Goal: Transaction & Acquisition: Purchase product/service

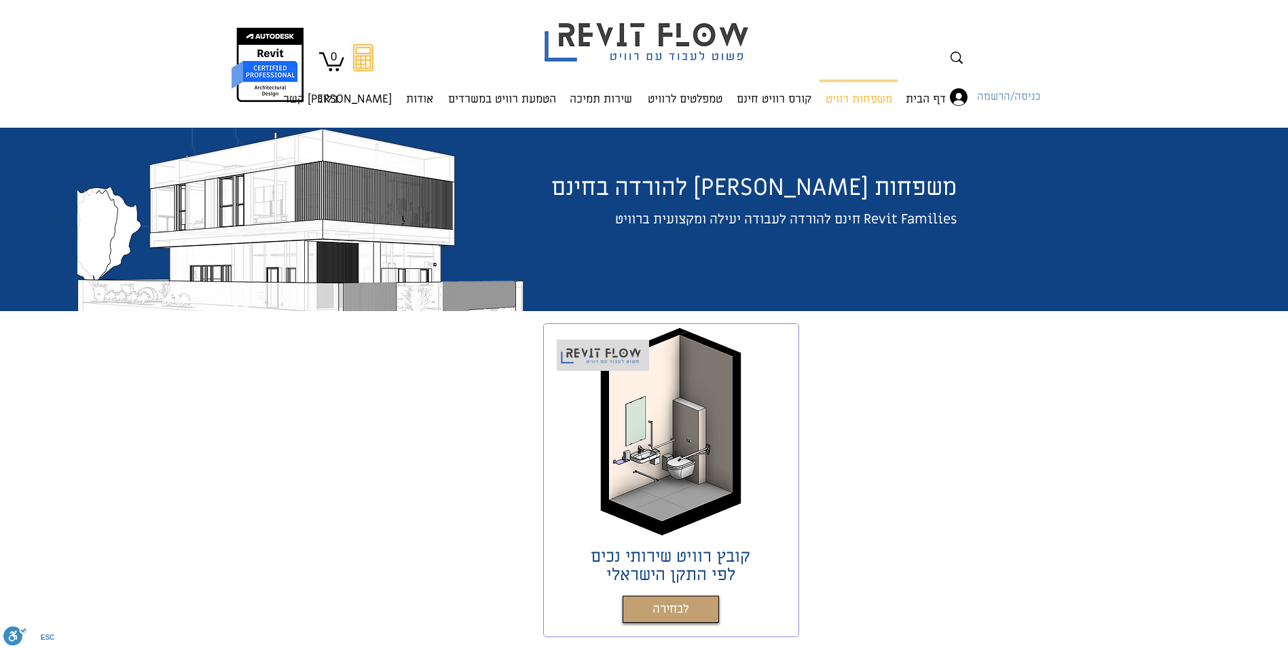
click at [956, 100] on icon at bounding box center [959, 97] width 18 height 18
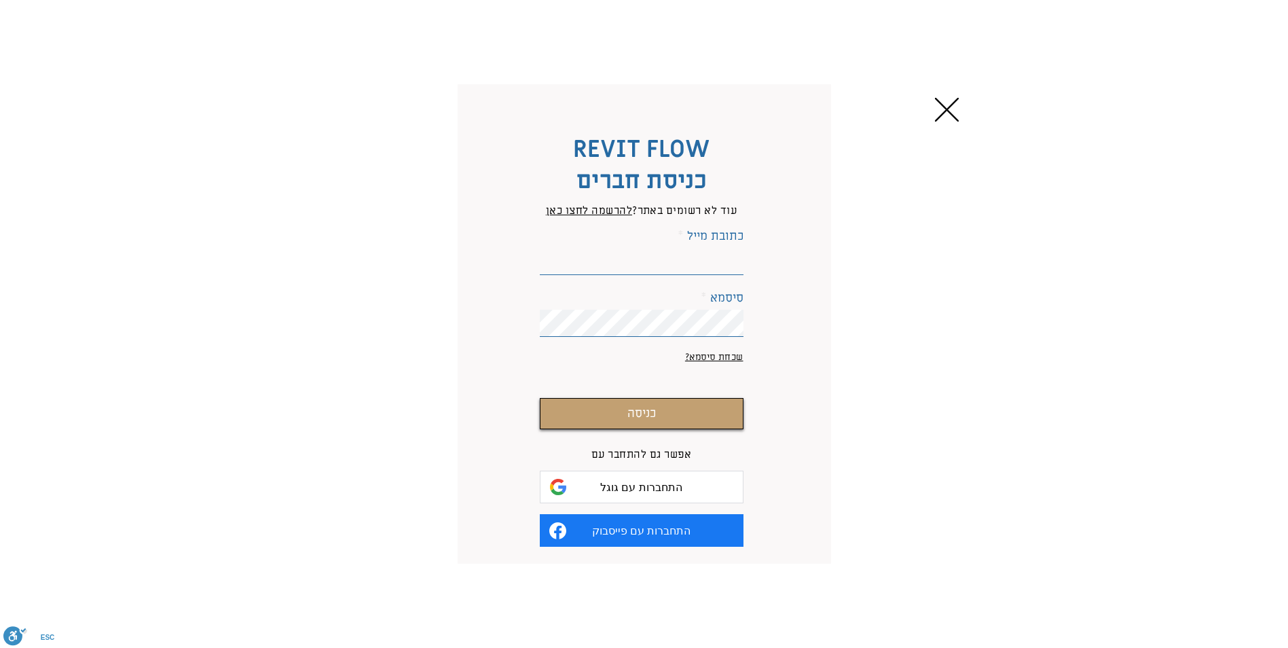
click at [952, 105] on icon "חזרה לאתר" at bounding box center [947, 110] width 24 height 24
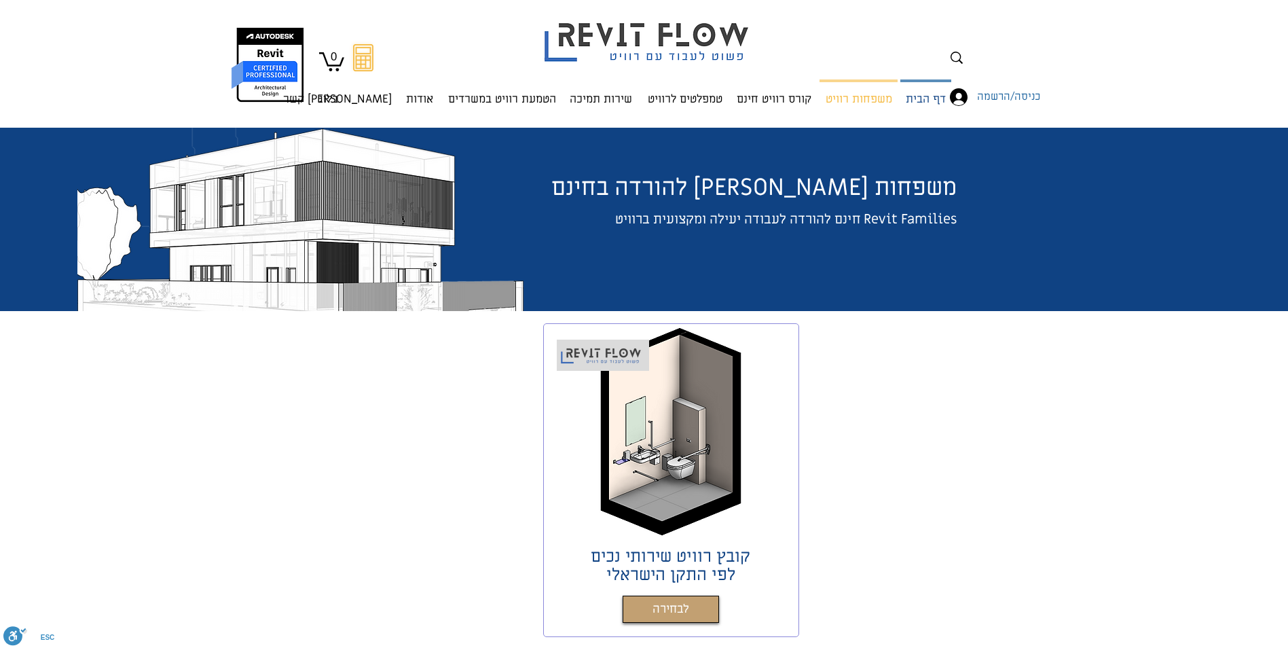
click at [914, 93] on p "דף הבית" at bounding box center [925, 100] width 51 height 36
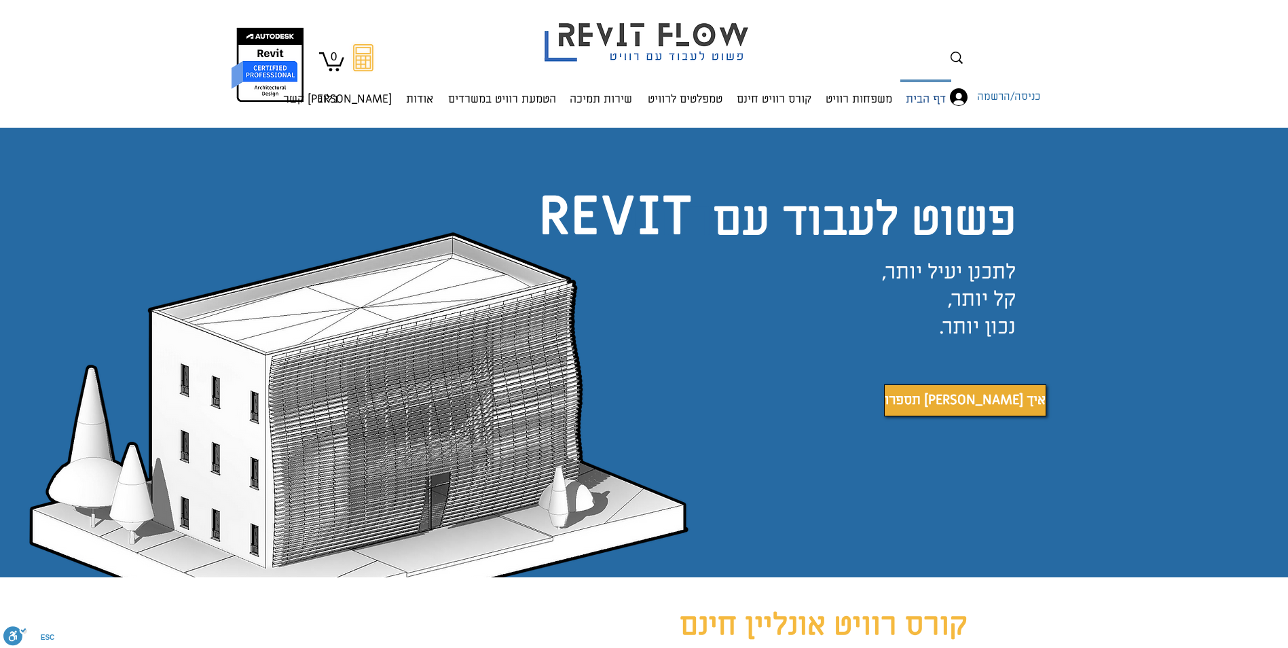
click at [930, 95] on p "דף הבית" at bounding box center [925, 100] width 51 height 36
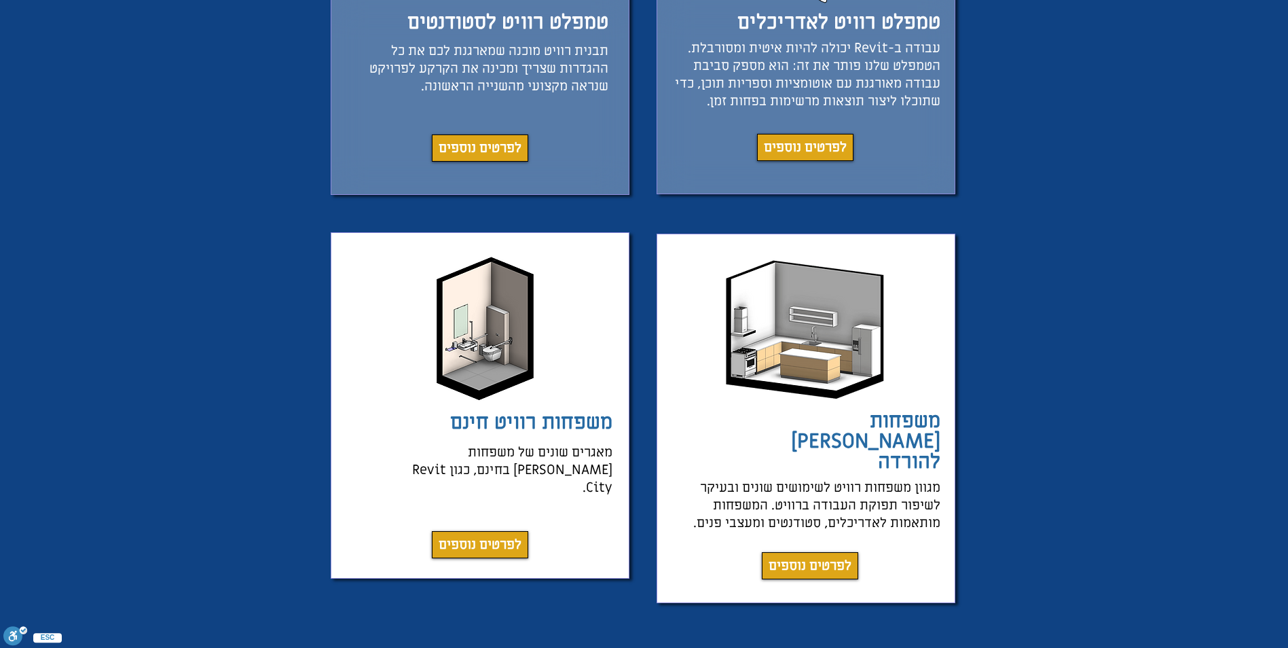
scroll to position [1494, 0]
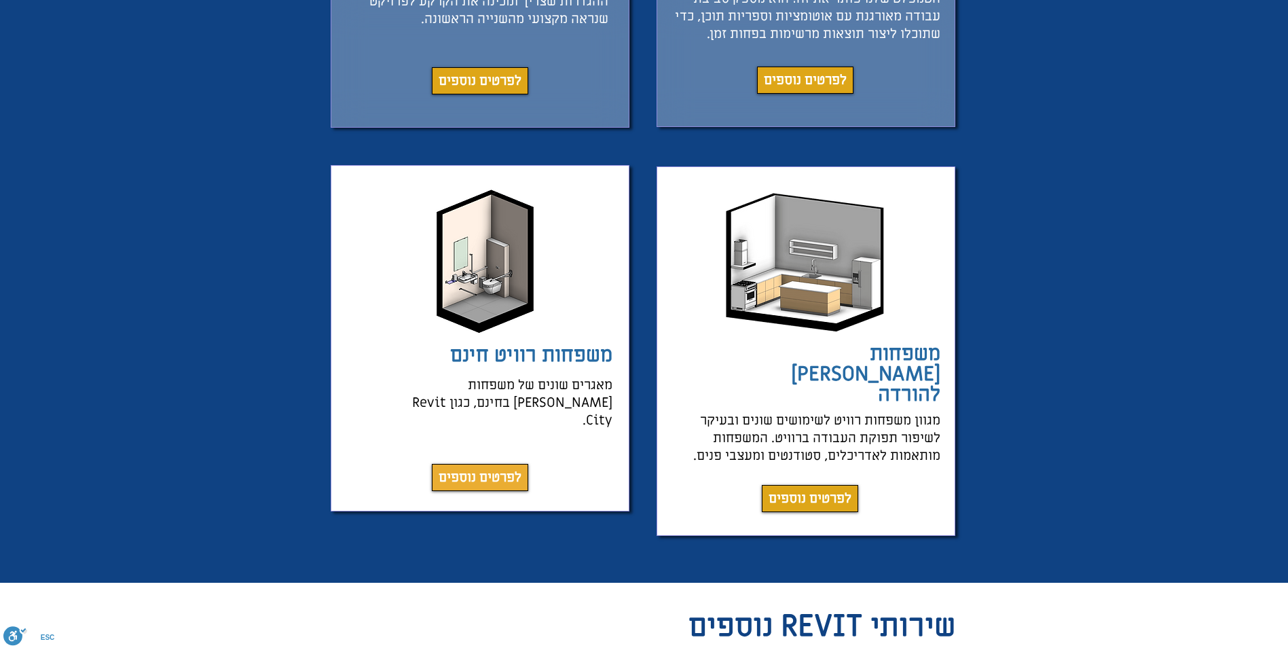
click at [484, 468] on span "לפרטים נוספים" at bounding box center [480, 477] width 83 height 19
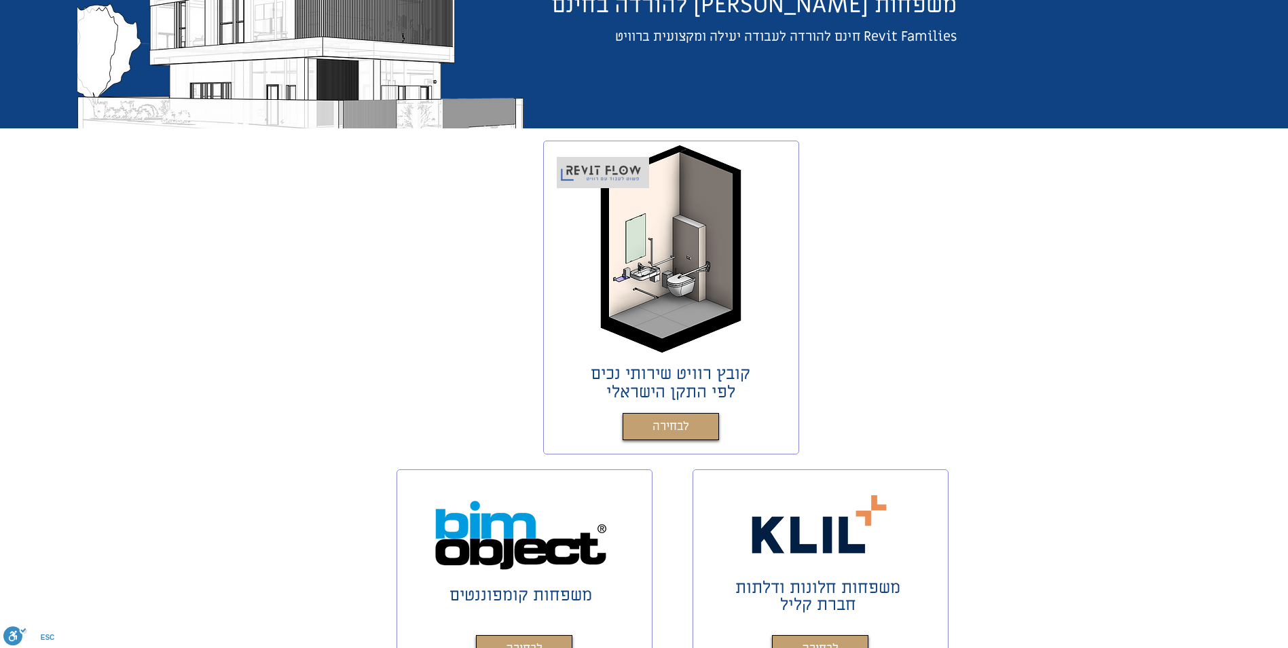
scroll to position [60, 0]
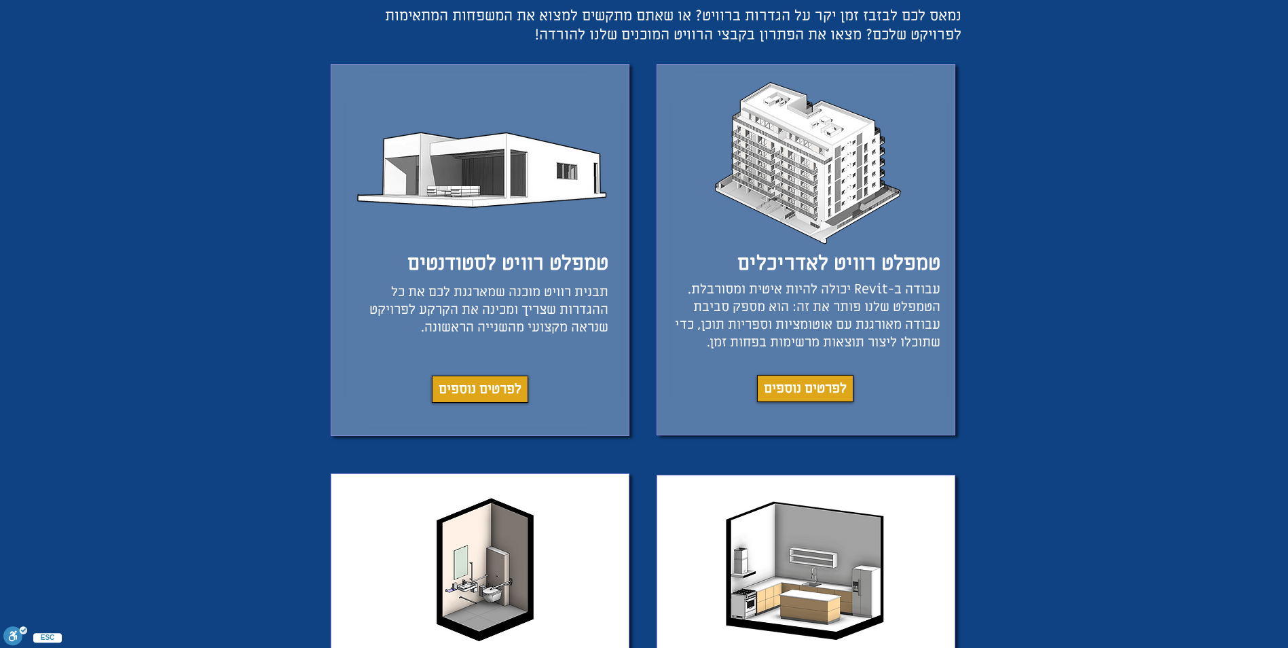
scroll to position [1018, 0]
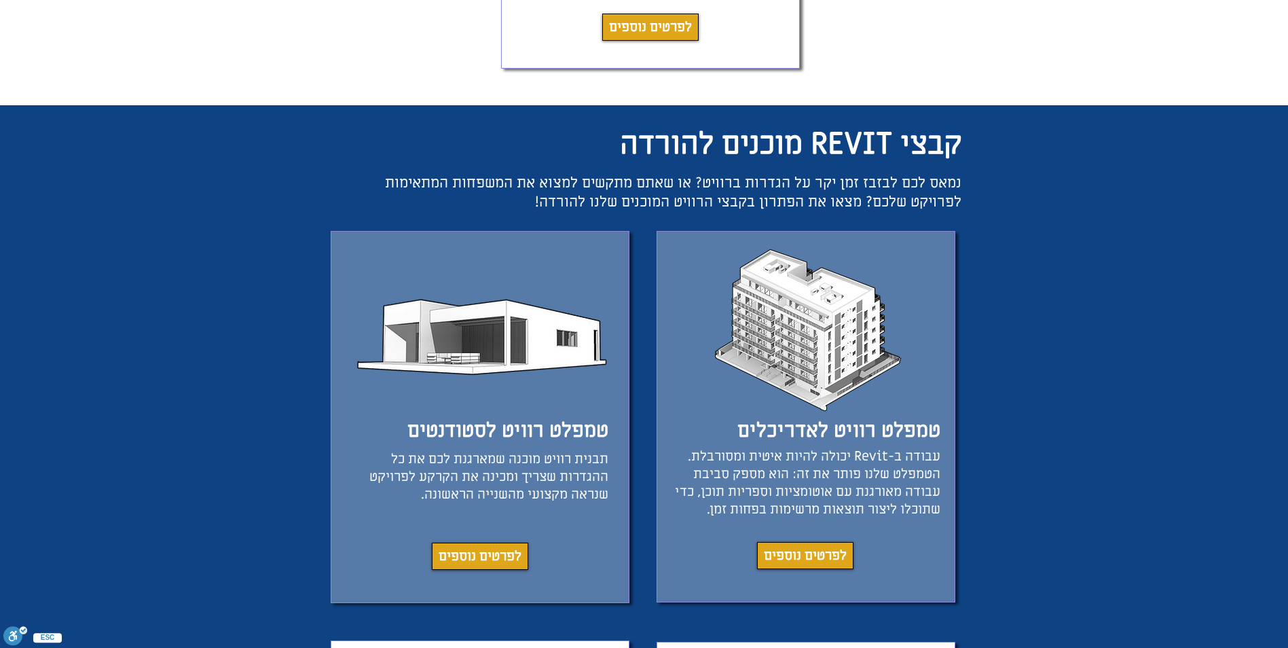
click at [835, 428] on span "טמפלט רוויט לאדריכלים" at bounding box center [838, 430] width 203 height 26
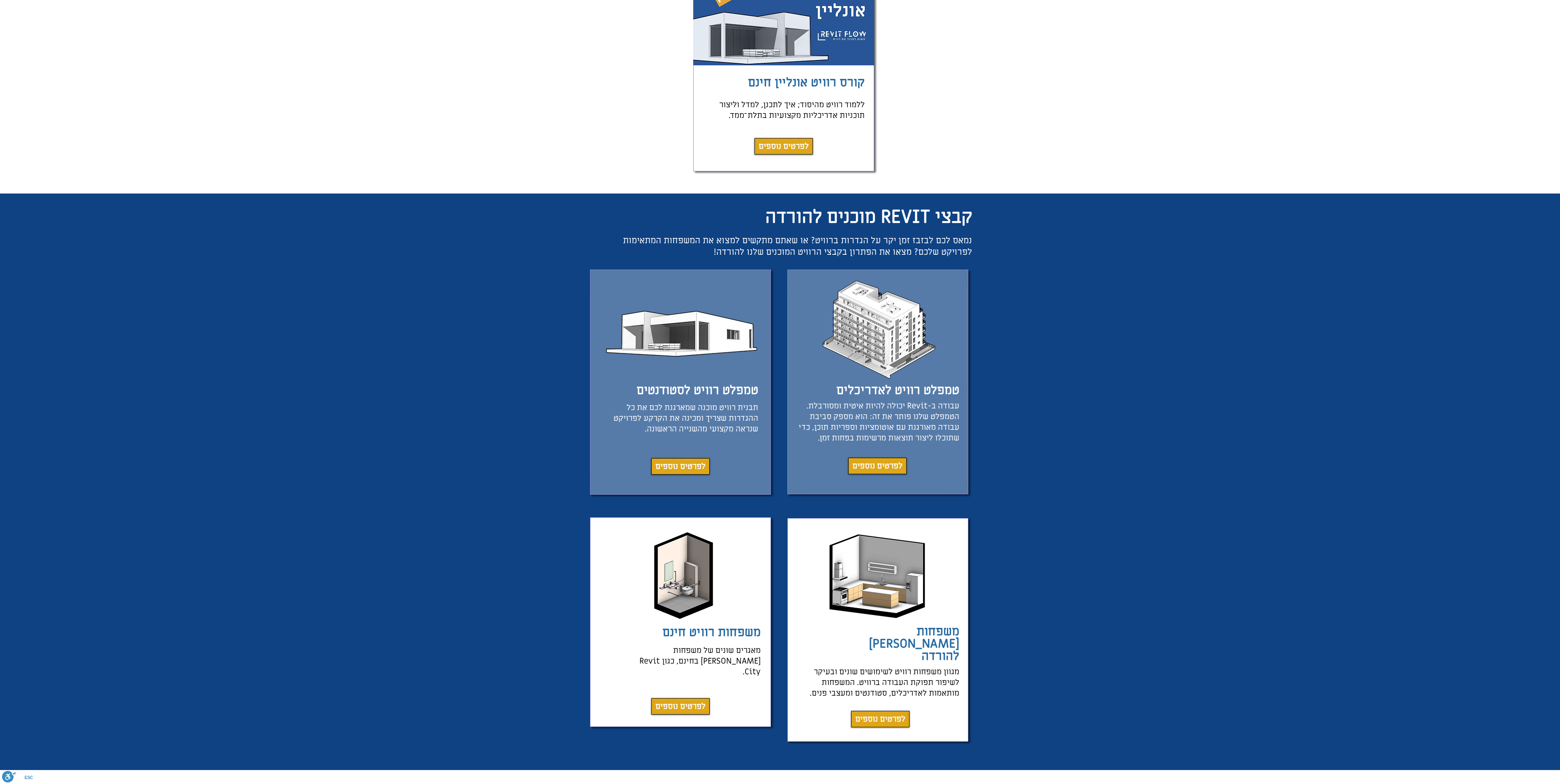
scroll to position [489, 0]
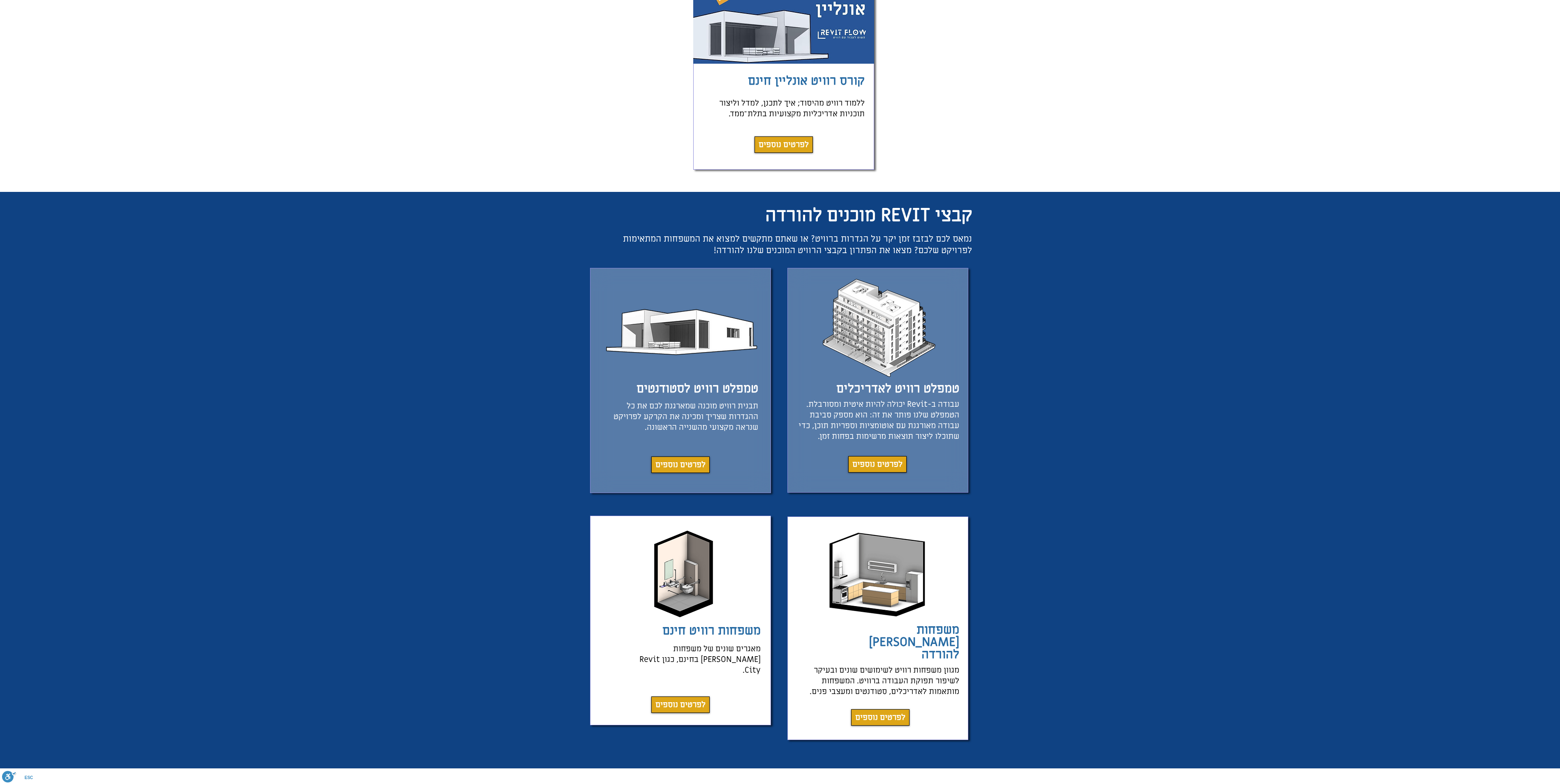
click at [779, 392] on img "main content" at bounding box center [878, 573] width 102 height 93
click at [779, 392] on span "משפחות [PERSON_NAME] להורדה" at bounding box center [914, 642] width 90 height 41
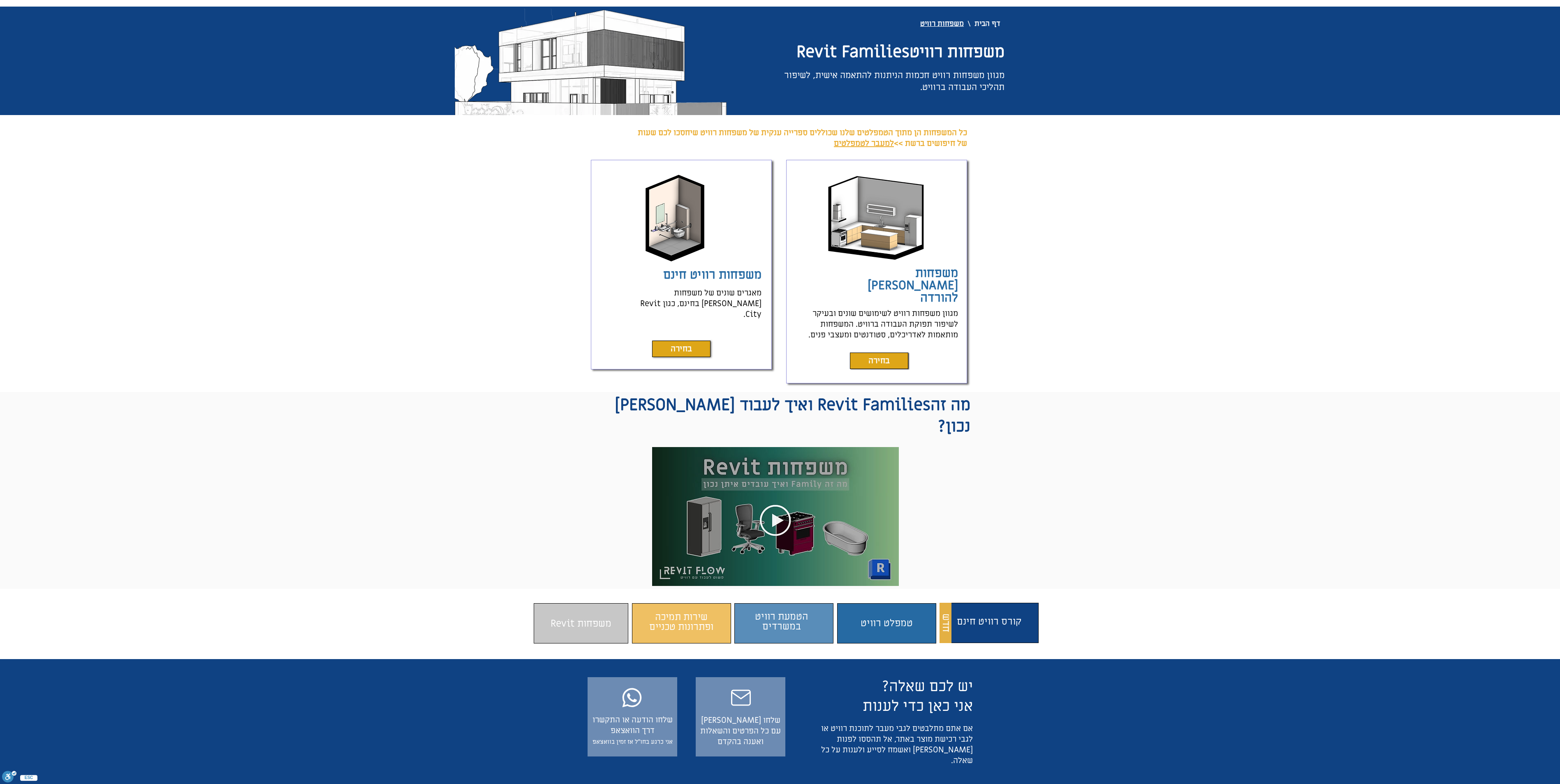
scroll to position [77, 0]
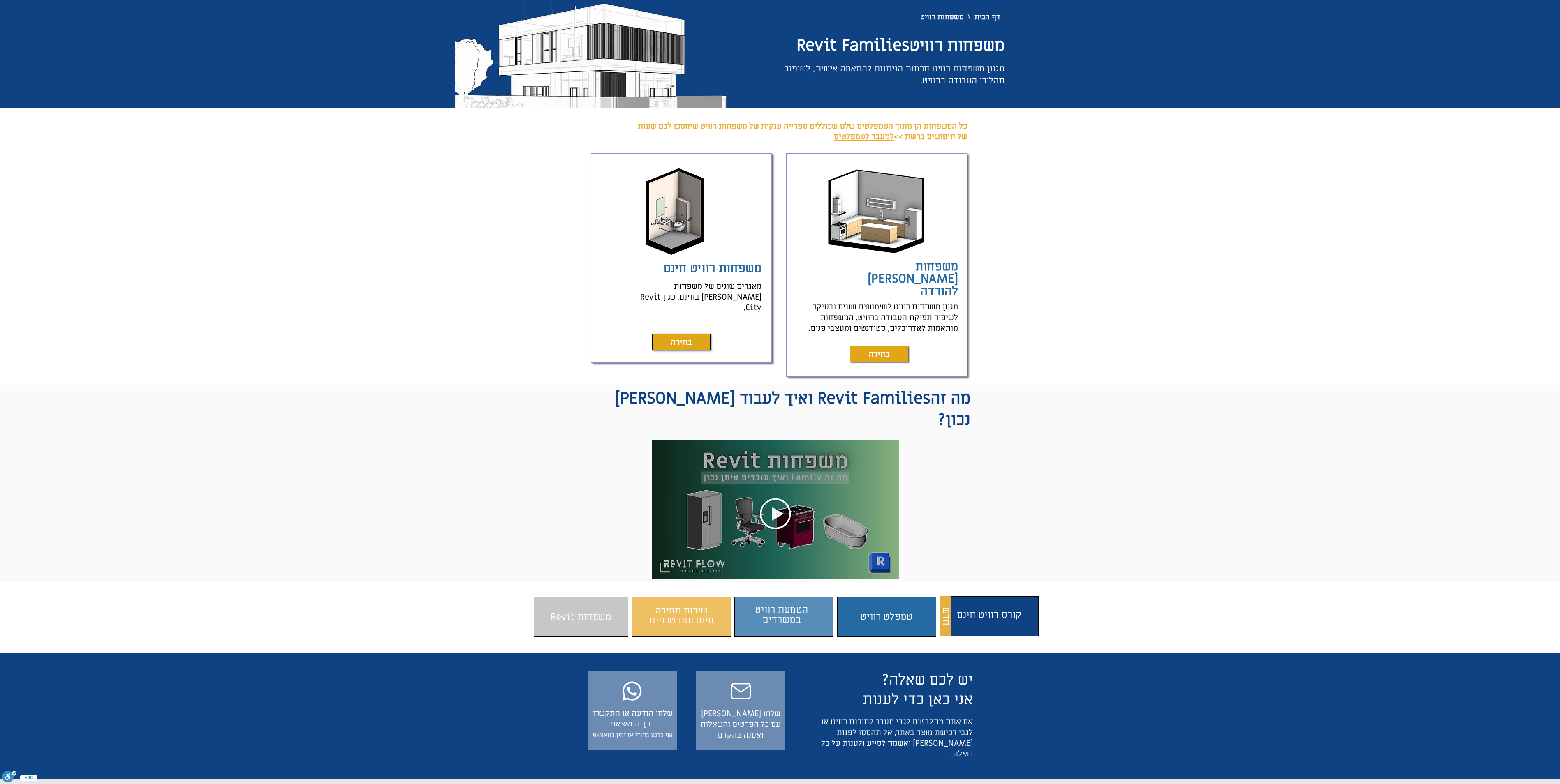
click at [779, 271] on span "משפחות [PERSON_NAME] להורדה" at bounding box center [913, 278] width 90 height 41
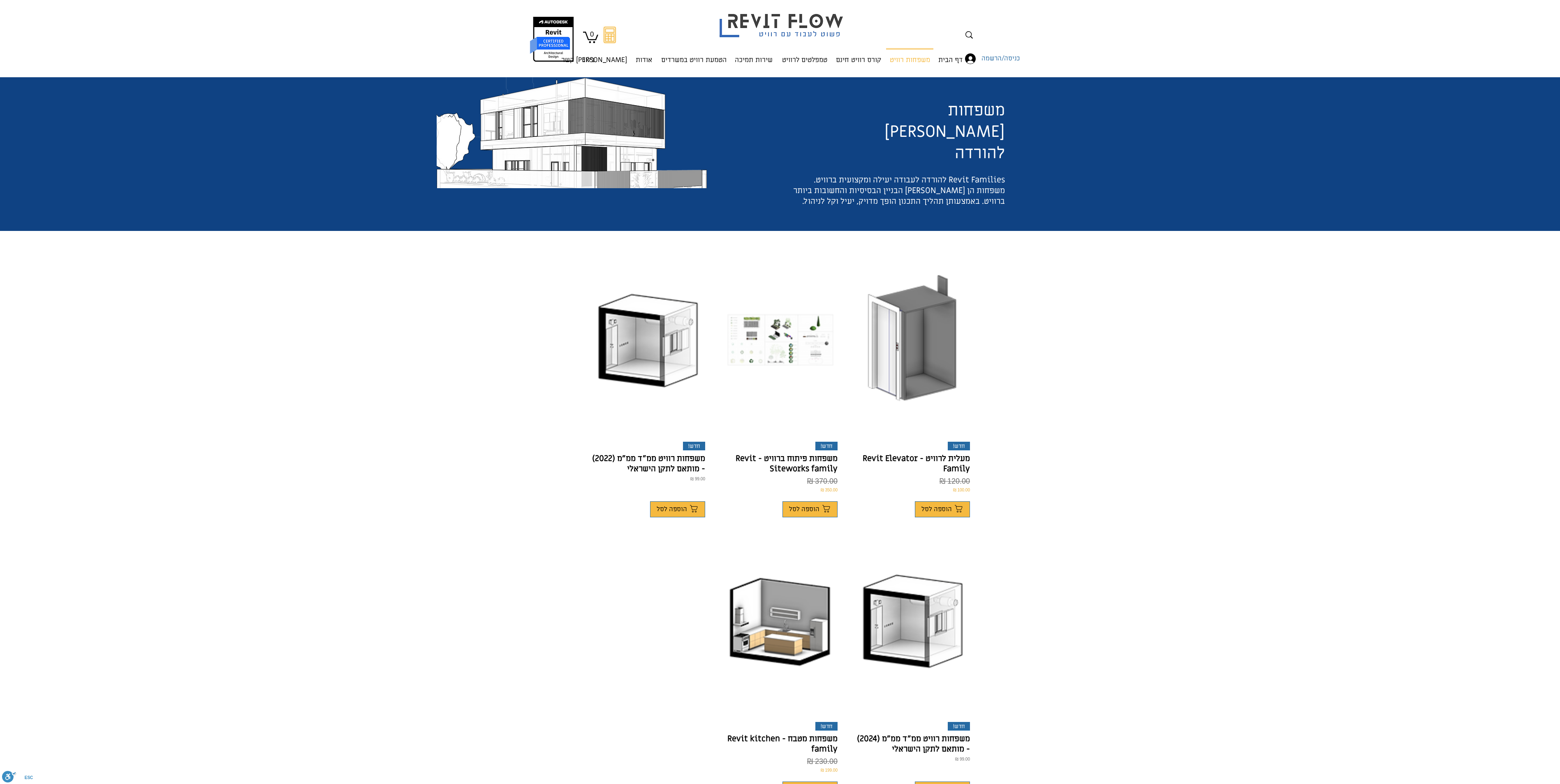
click at [788, 355] on wow-image "משפחות פיתוח ברוויט - Revit Siteworks family. חדש! gallery" at bounding box center [780, 340] width 106 height 189
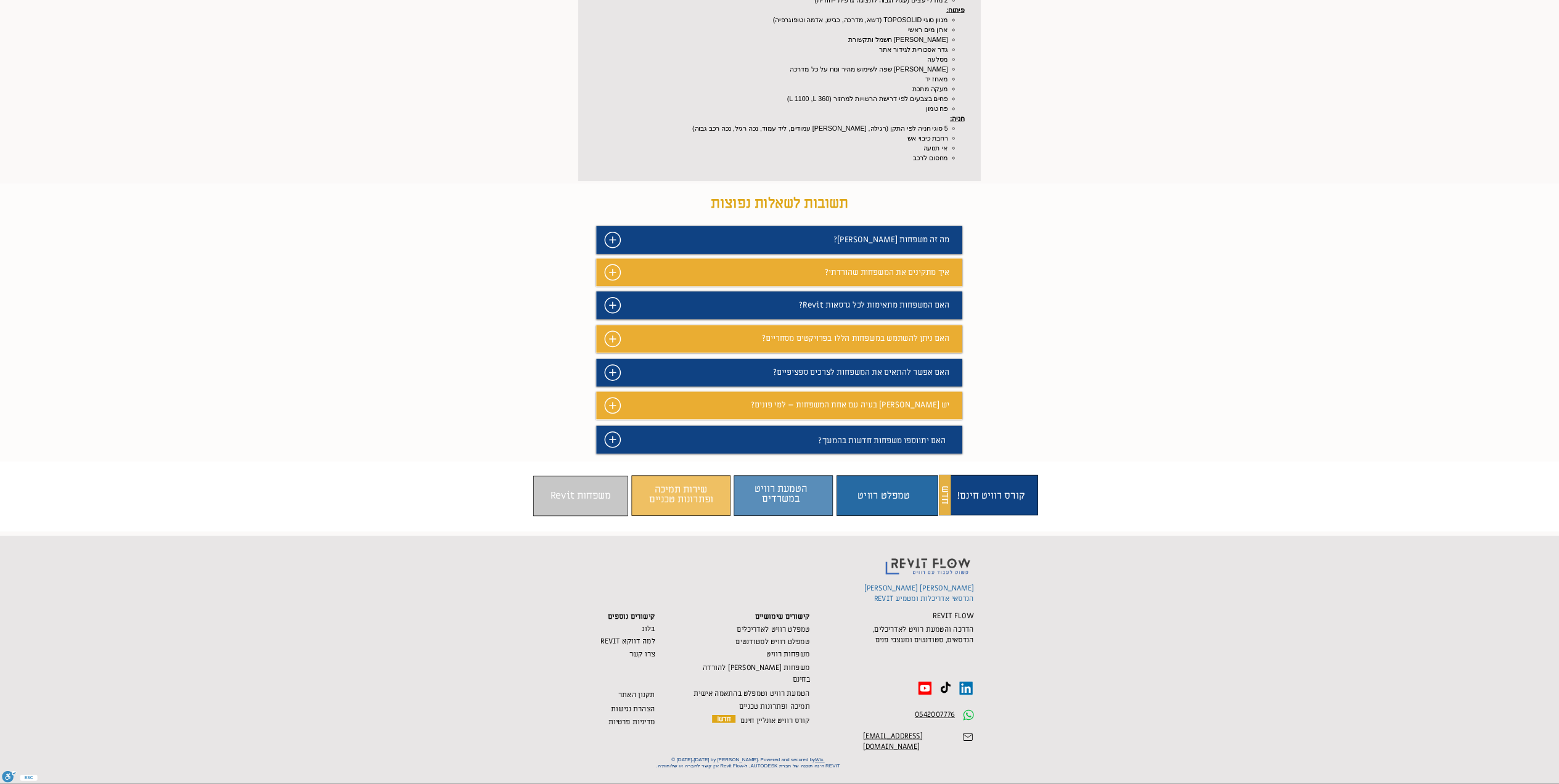
scroll to position [730, 0]
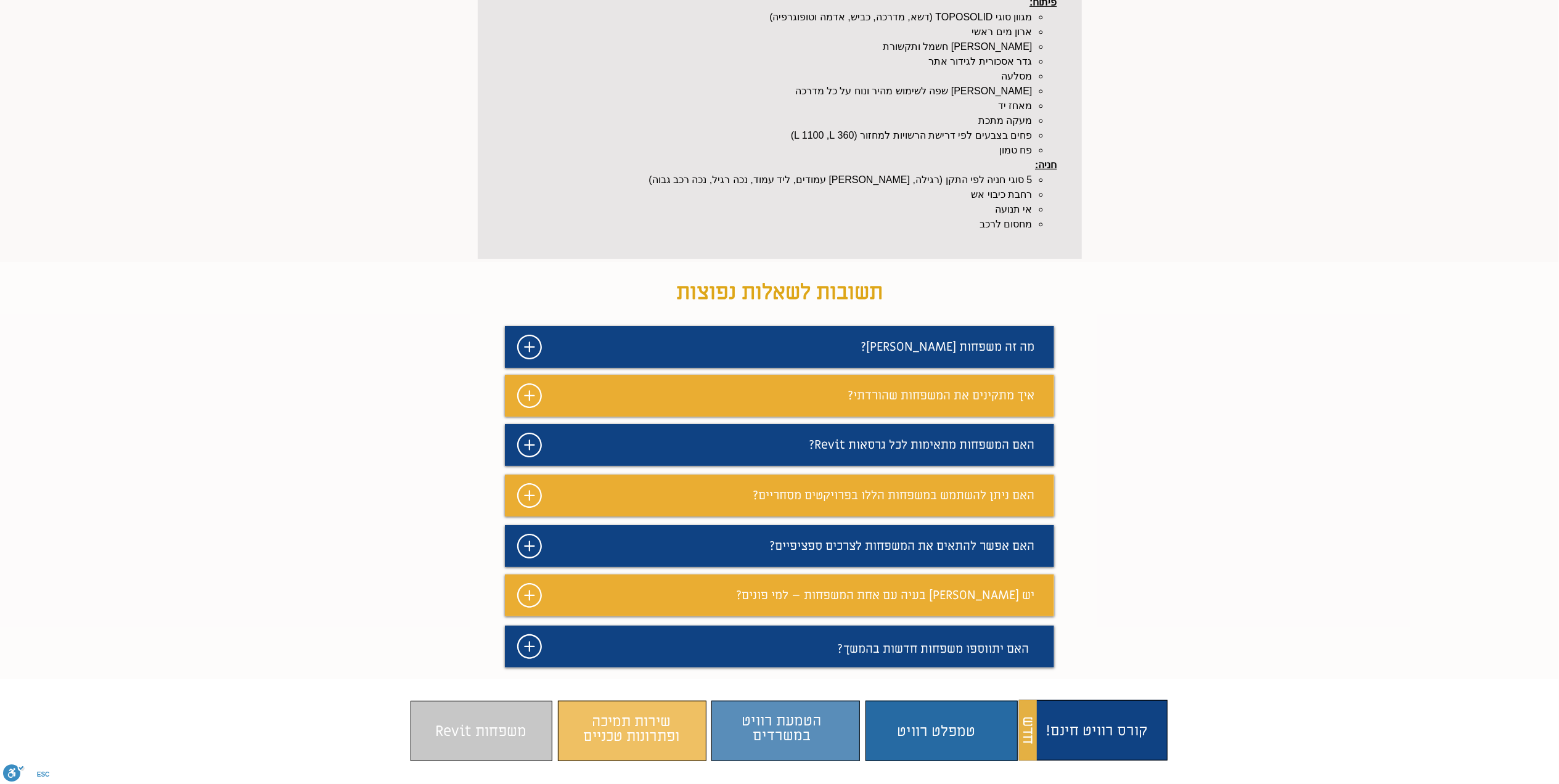
click at [525, 407] on icon "#comp-maf1xbxd svg [data-color="1"] {fill: #FFFFFF;}" at bounding box center [529, 395] width 25 height 24
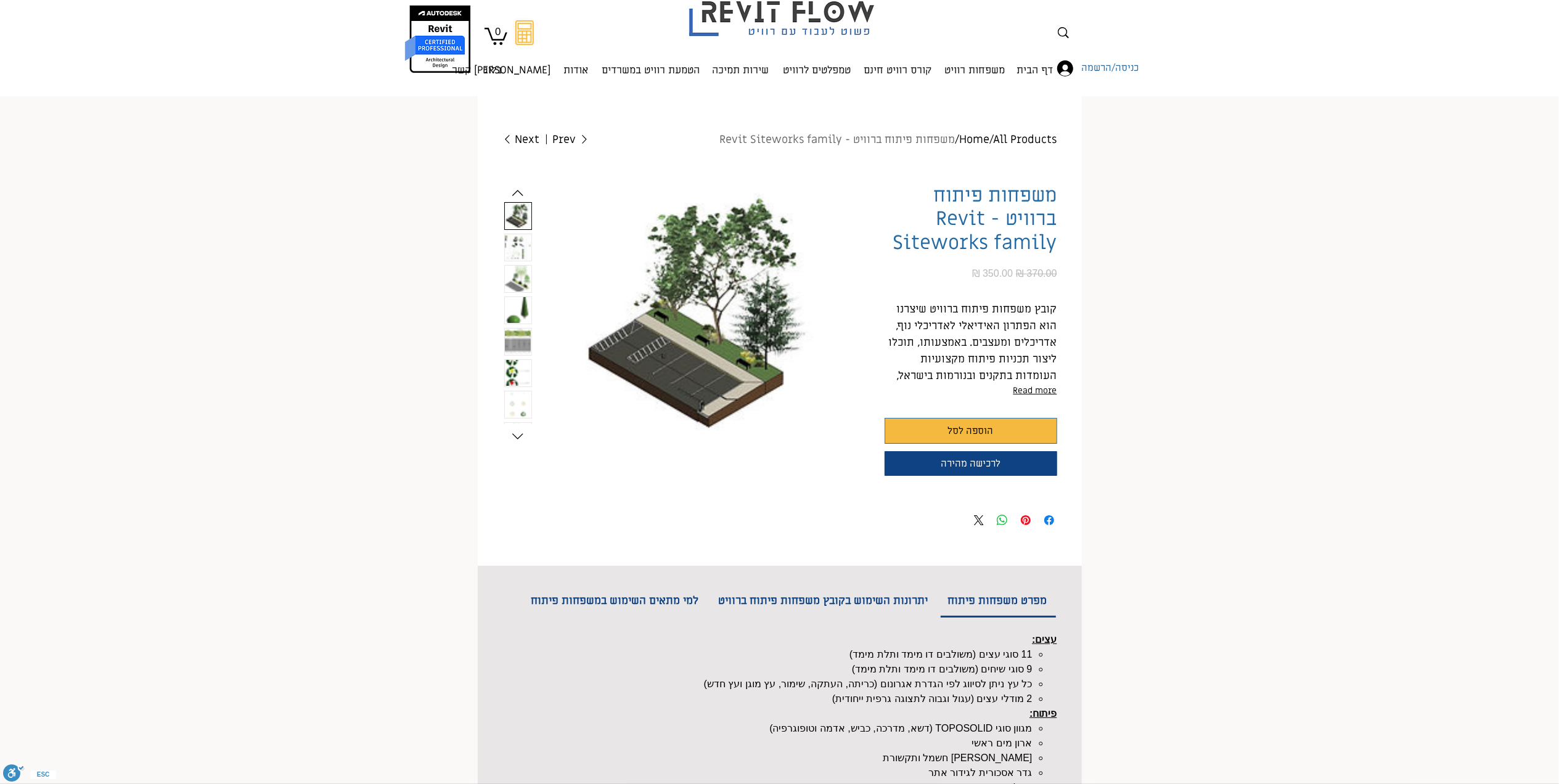
scroll to position [0, 0]
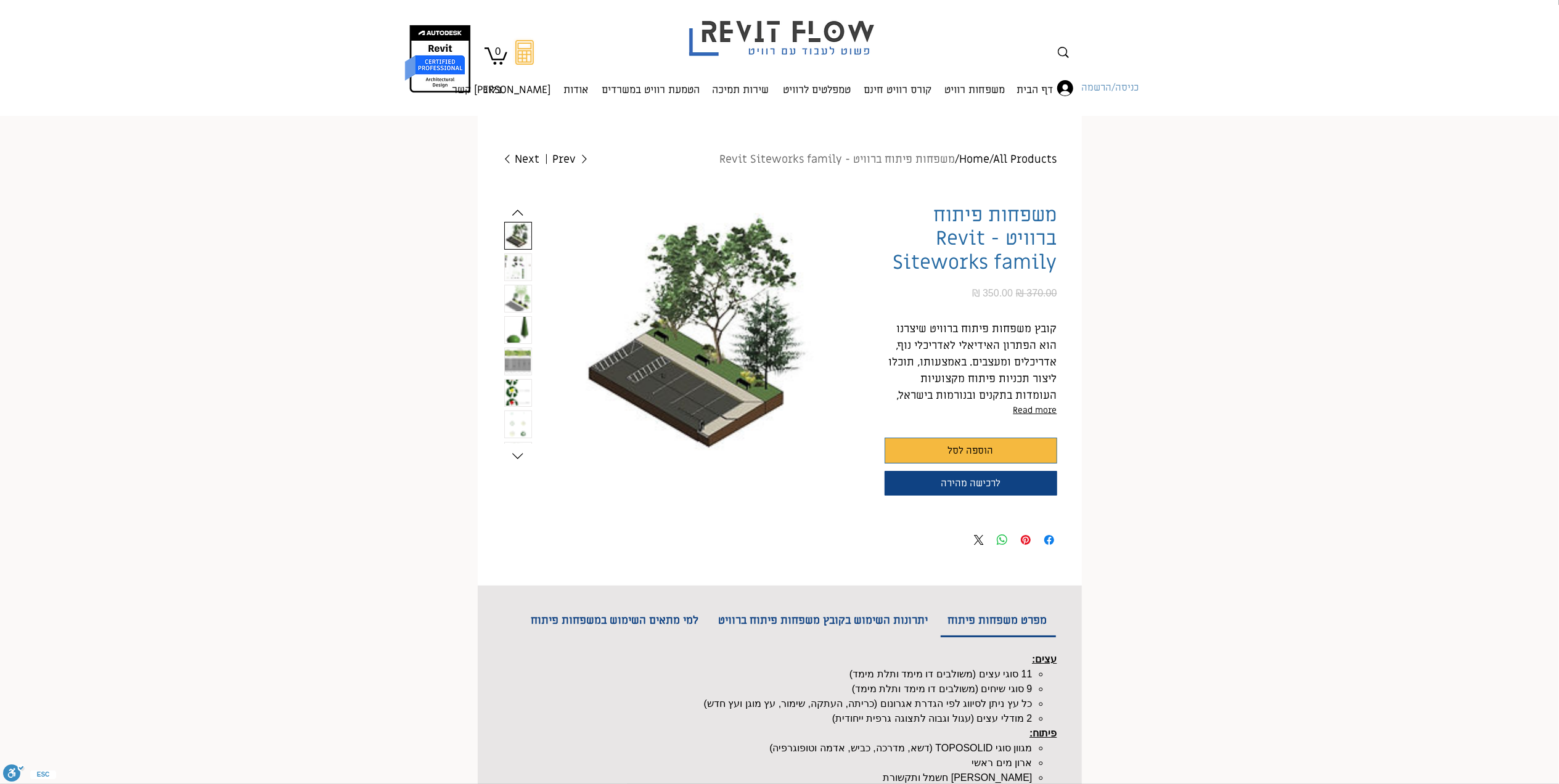
click at [1119, 87] on span "כניסה/הרשמה" at bounding box center [1110, 88] width 66 height 16
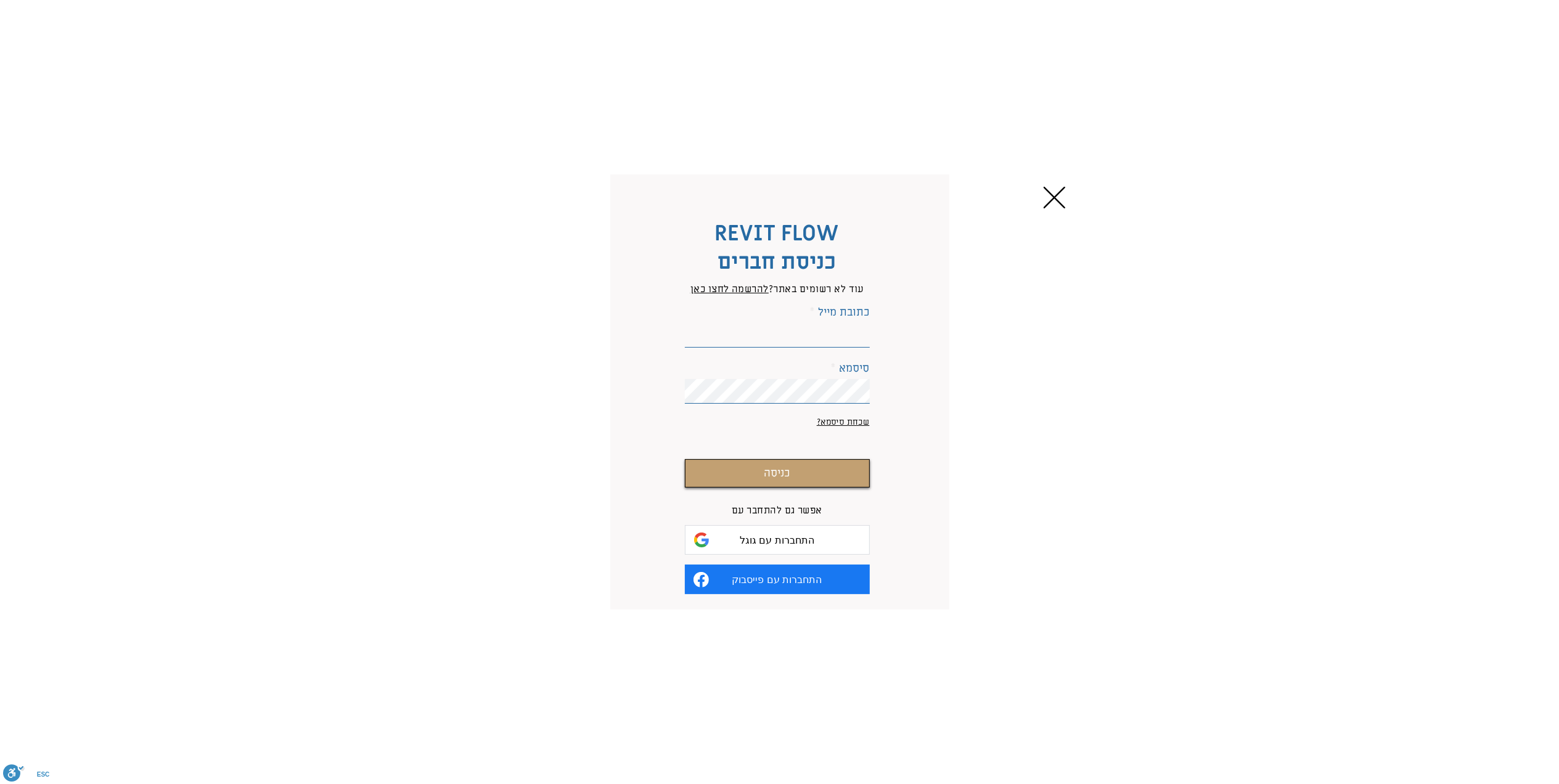
click at [810, 316] on label "כתובת מייל" at bounding box center [777, 312] width 185 height 11
click at [810, 323] on input "כתובת מייל" at bounding box center [777, 335] width 185 height 24
click at [804, 331] on input "כתובת מייל" at bounding box center [777, 335] width 185 height 24
click at [829, 335] on input "כתובת מייל" at bounding box center [777, 335] width 185 height 24
click at [851, 334] on input "כתובת מייל" at bounding box center [777, 335] width 185 height 24
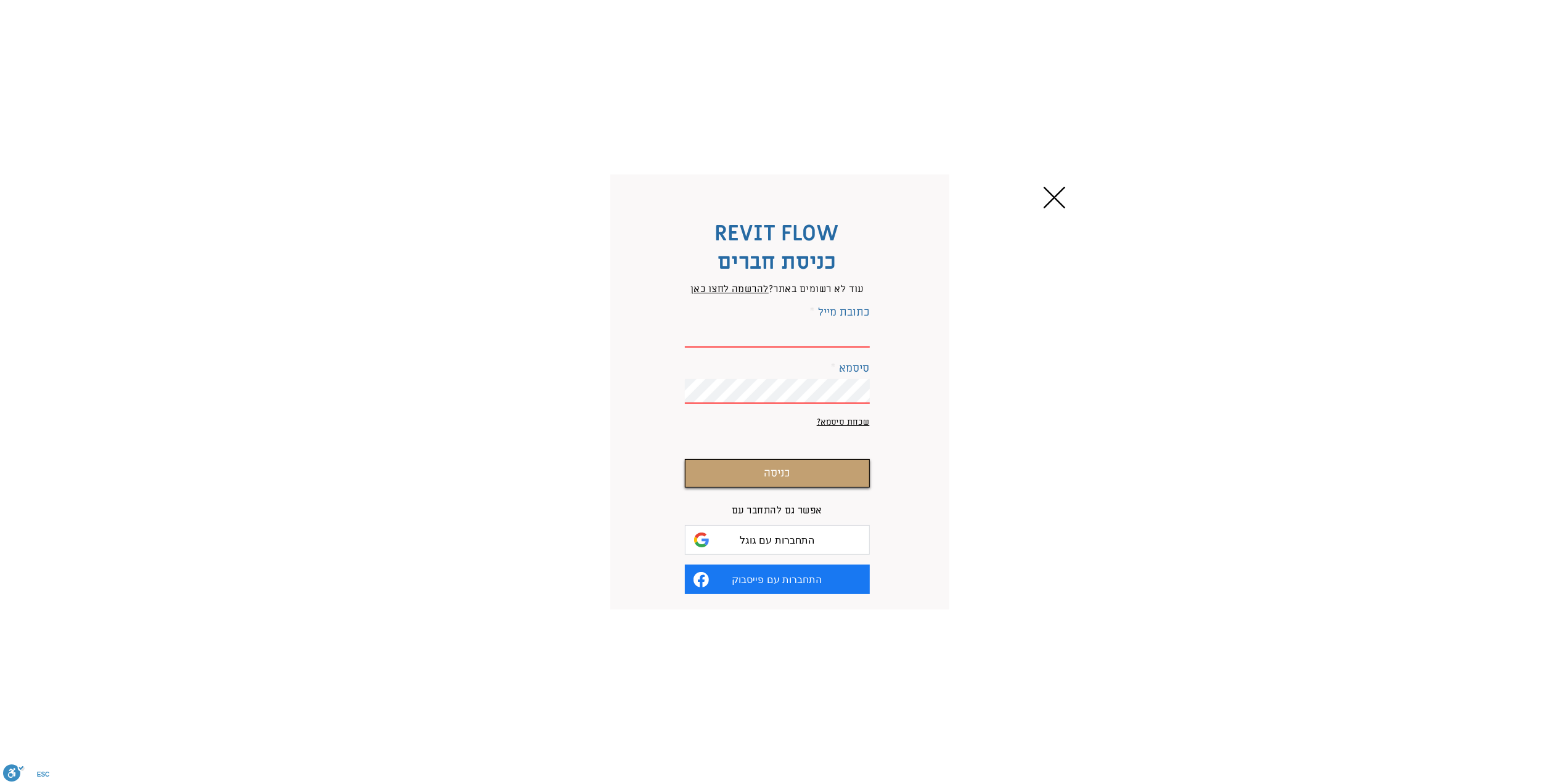
click at [1051, 197] on icon "חזרה לאתר" at bounding box center [1054, 198] width 22 height 22
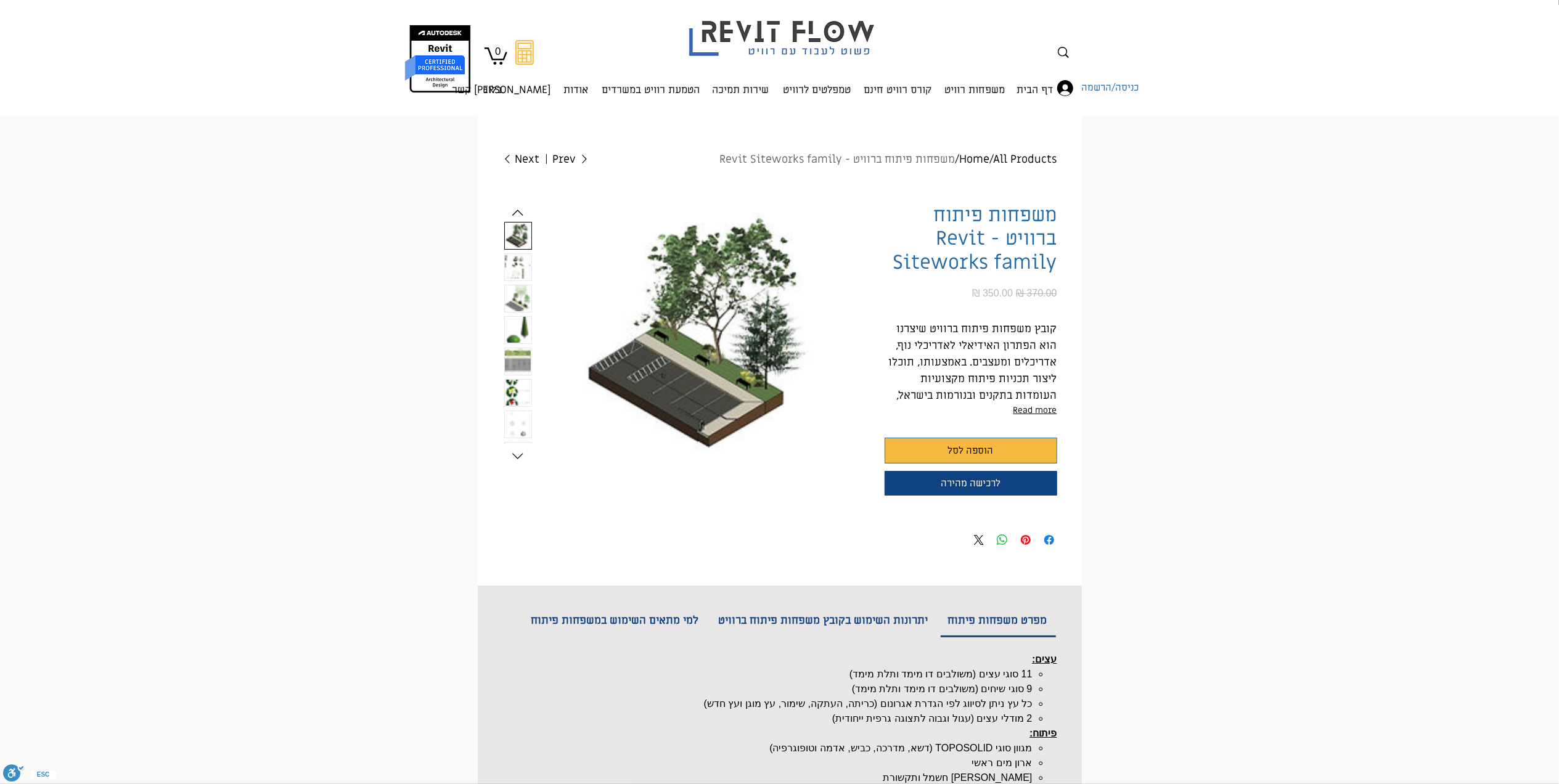
click at [512, 343] on div "4 / 8" at bounding box center [518, 329] width 28 height 28
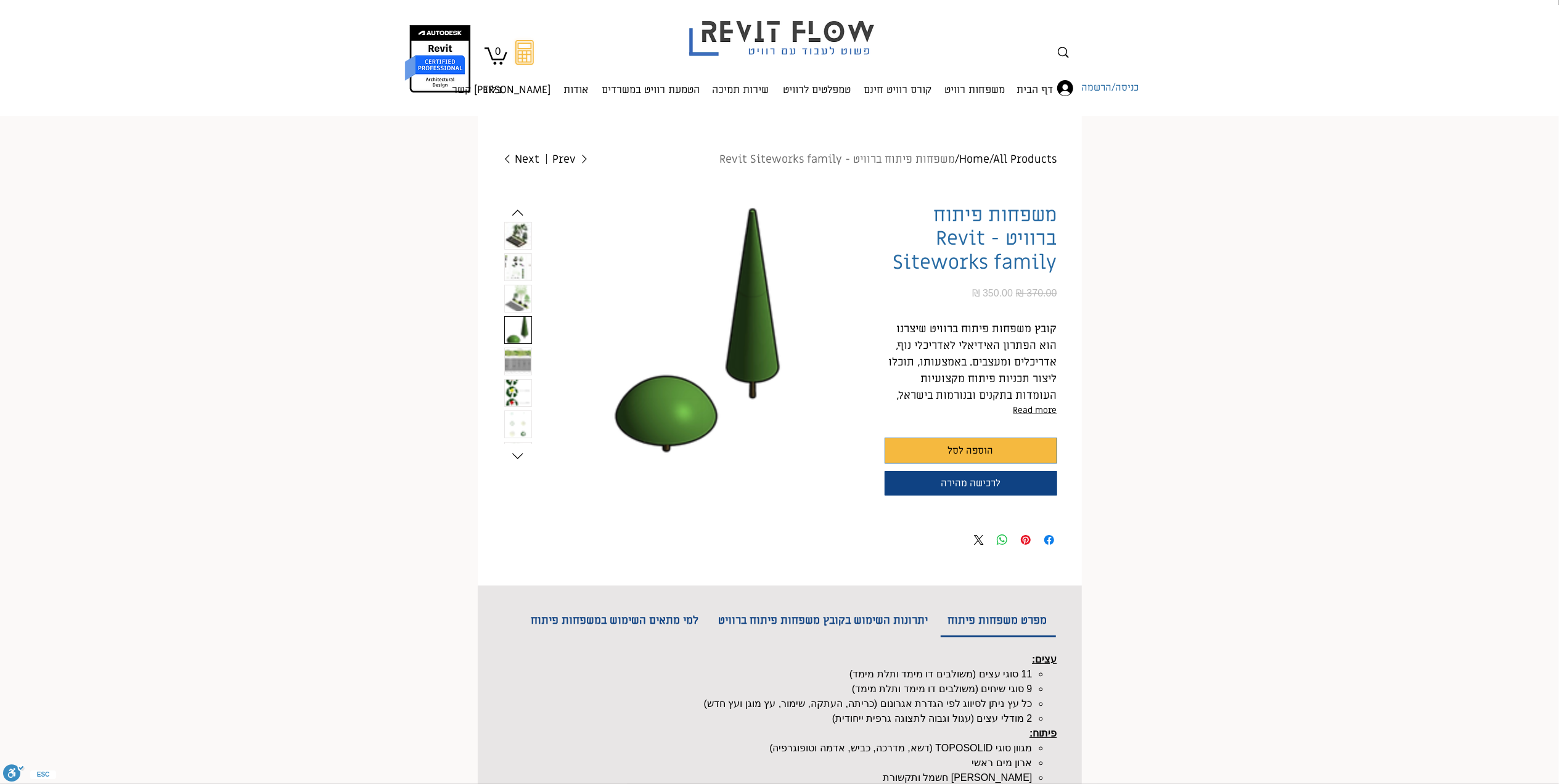
click at [518, 421] on img "7 / 8" at bounding box center [518, 424] width 26 height 26
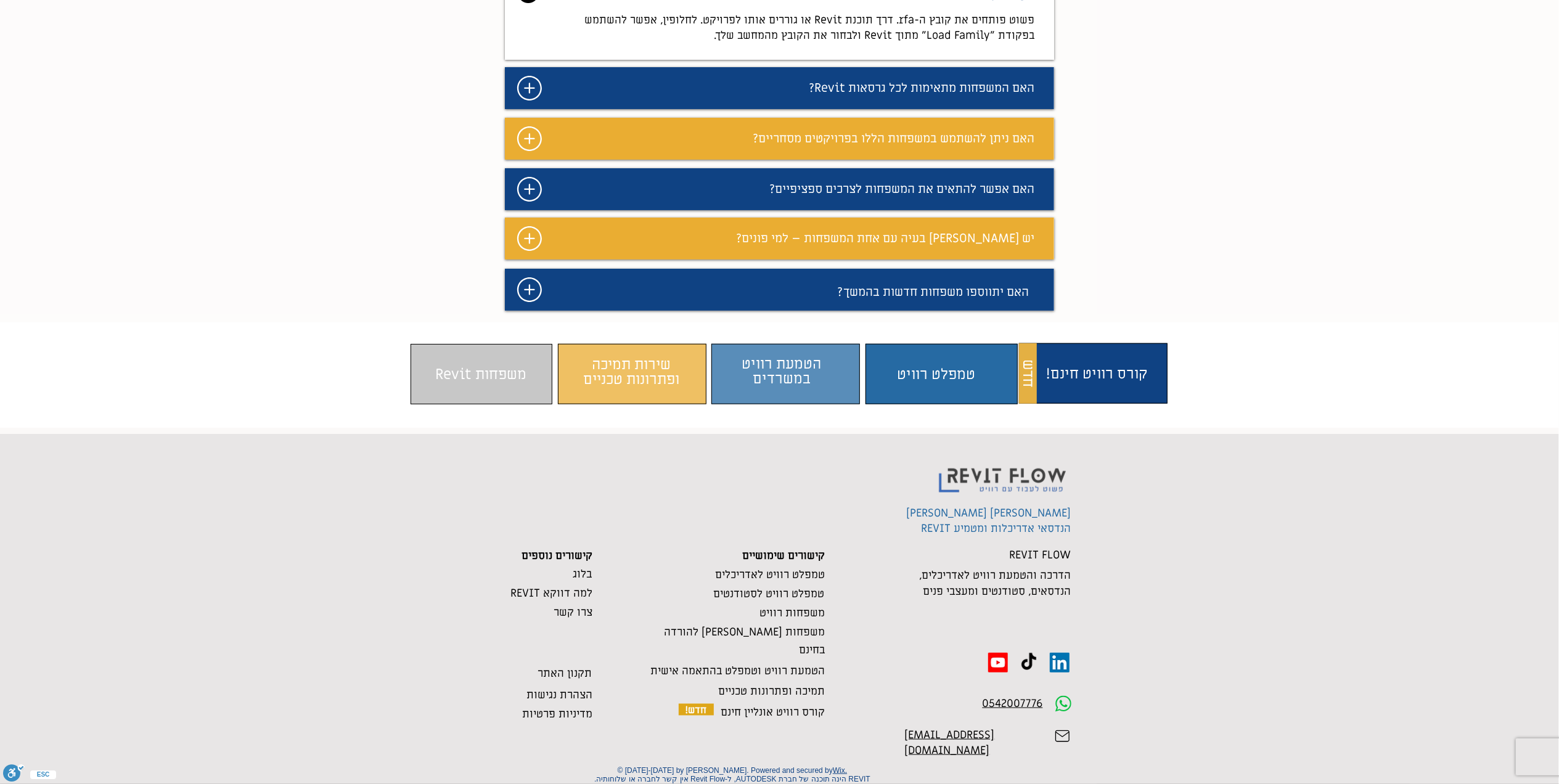
scroll to position [1168, 0]
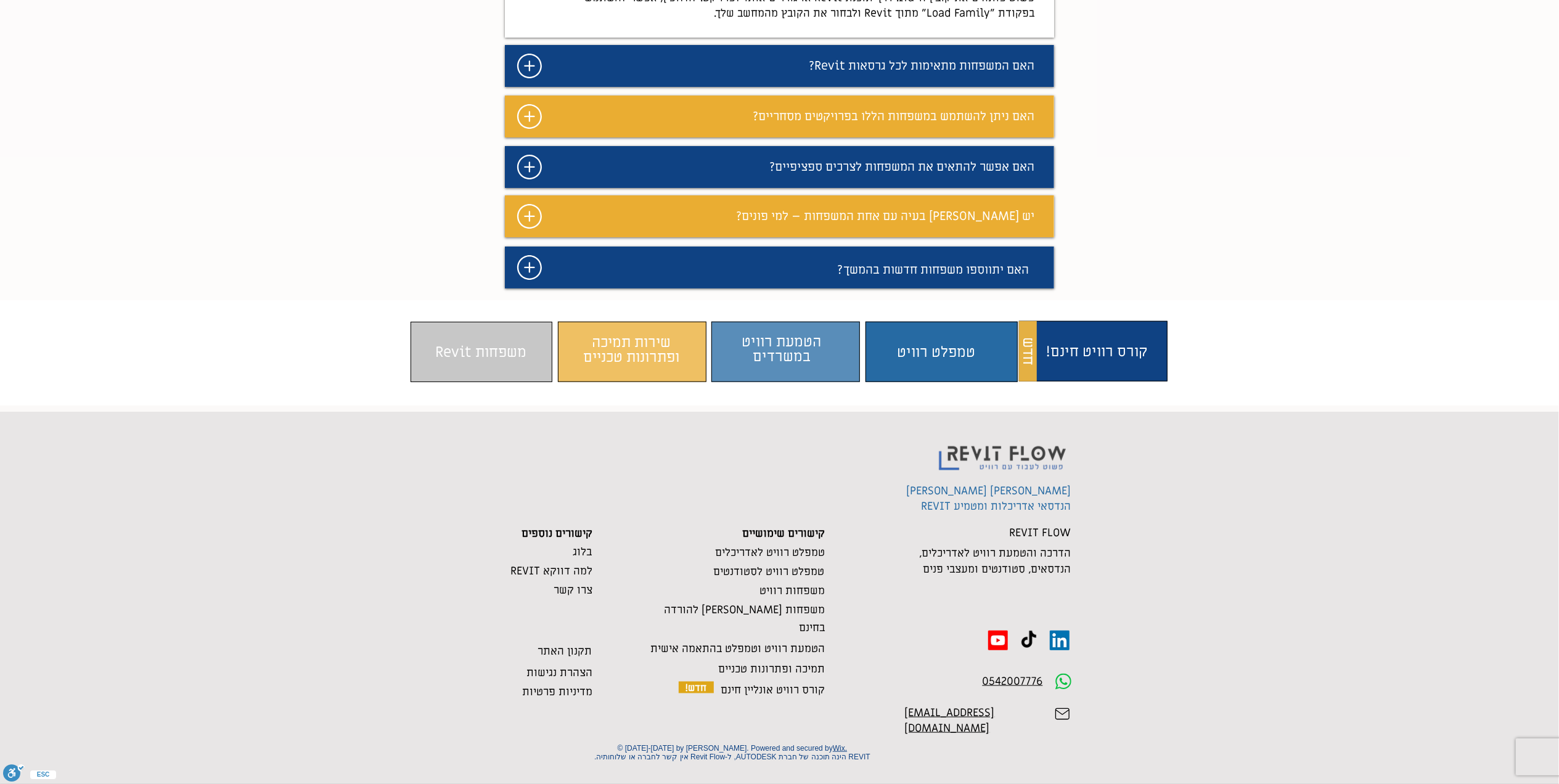
click at [1017, 682] on span "0542007776" at bounding box center [1012, 681] width 61 height 15
